Goal: Transaction & Acquisition: Subscribe to service/newsletter

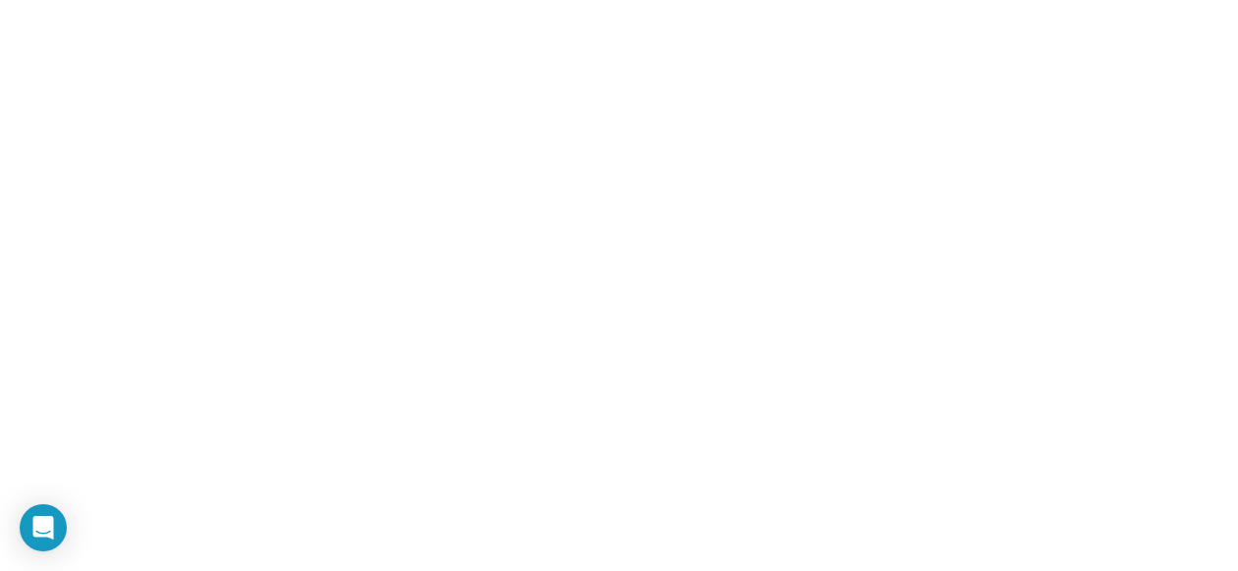
type input "**********"
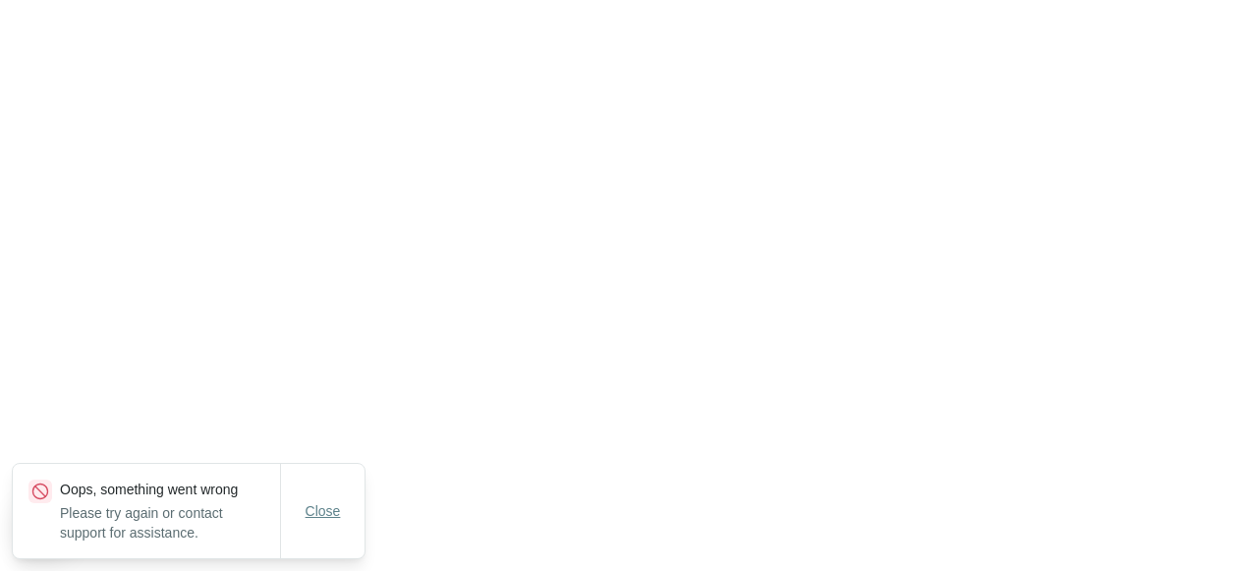
click at [310, 494] on button "Close" at bounding box center [323, 510] width 63 height 35
